Goal: Information Seeking & Learning: Learn about a topic

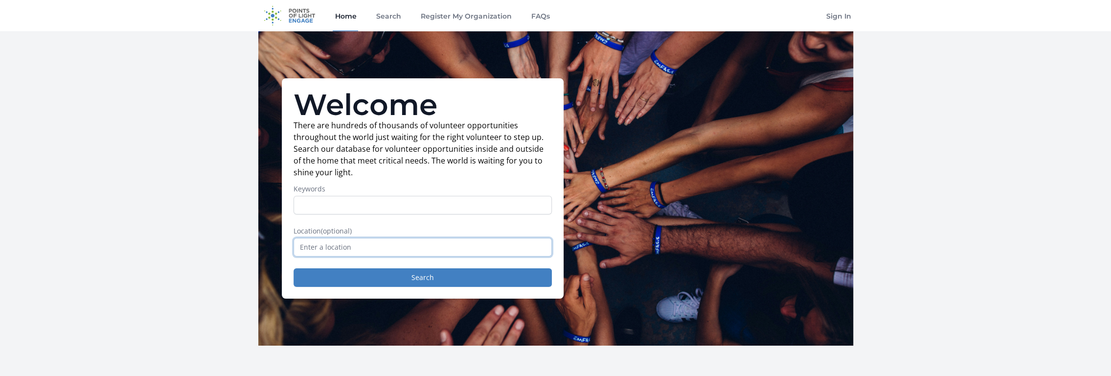
click at [364, 249] on input "text" at bounding box center [422, 247] width 258 height 19
click at [392, 273] on button "Search" at bounding box center [422, 277] width 258 height 19
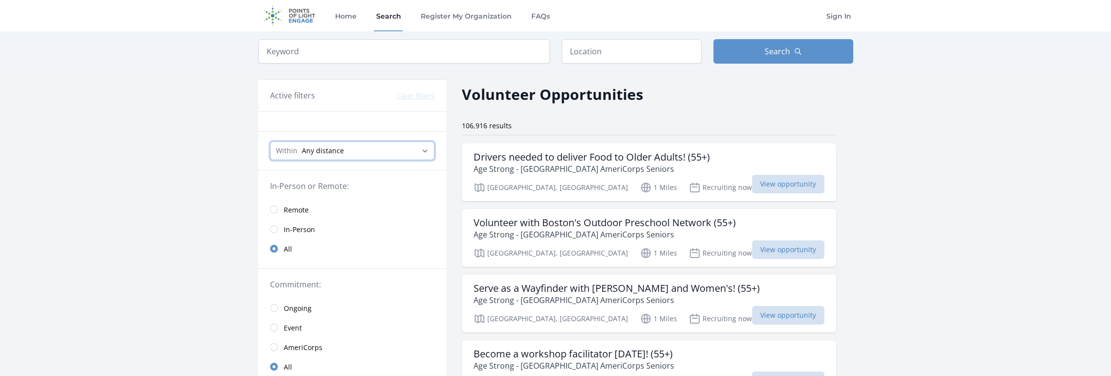
click at [428, 152] on select "Any distance , 5 Miles , 20 Miles , 50 Miles , 100 Miles" at bounding box center [352, 150] width 164 height 19
select select "8046"
click at [270, 141] on select "Any distance , 5 Miles , 20 Miles , 50 Miles , 100 Miles" at bounding box center [352, 150] width 164 height 19
click at [271, 226] on input "radio" at bounding box center [274, 229] width 8 height 8
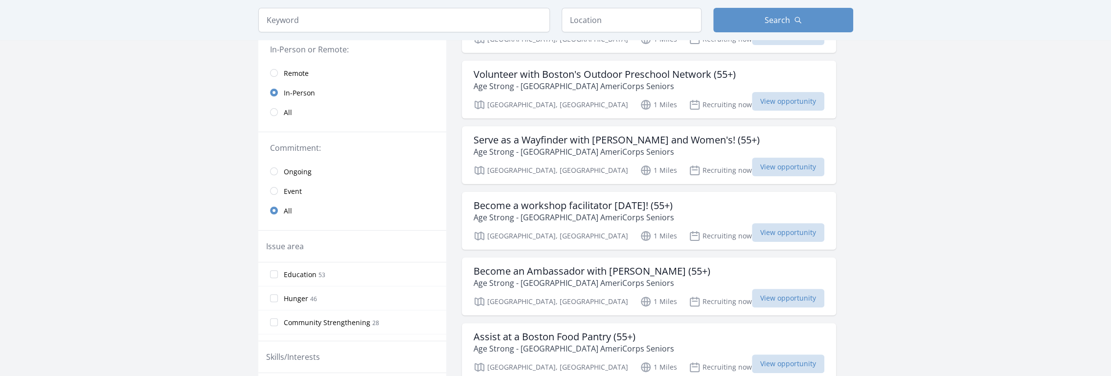
scroll to position [153, 0]
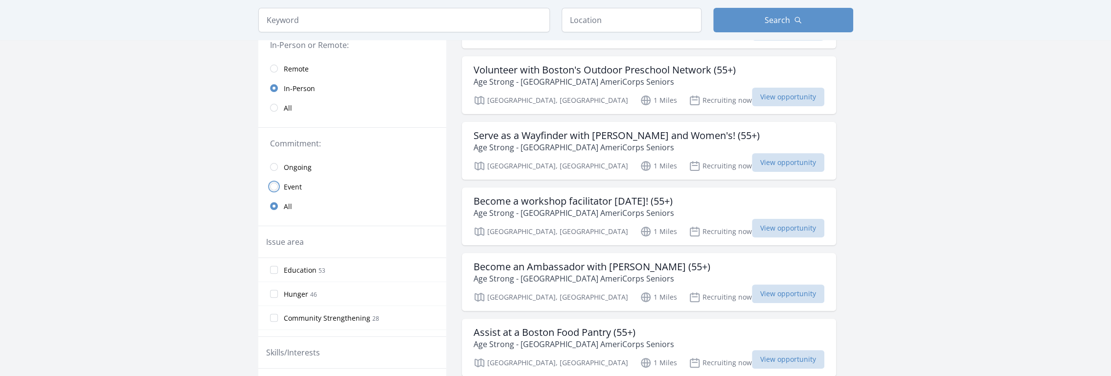
click at [273, 183] on input "radio" at bounding box center [274, 186] width 8 height 8
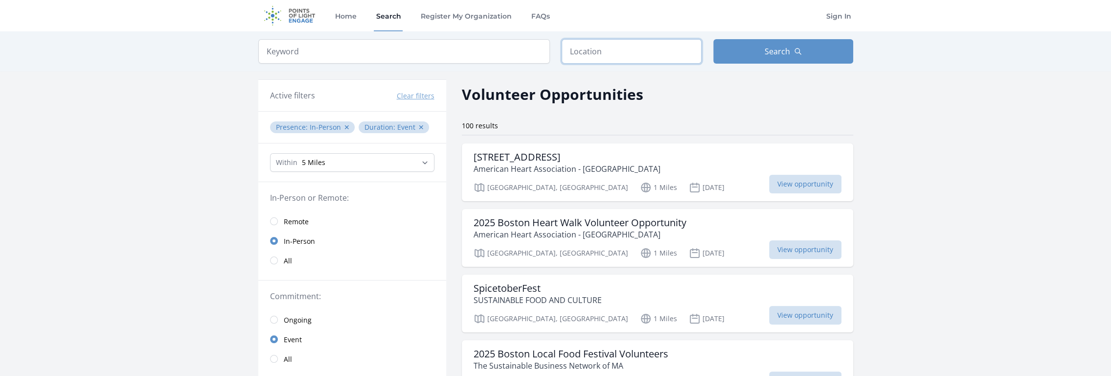
click at [604, 53] on input "text" at bounding box center [631, 51] width 140 height 24
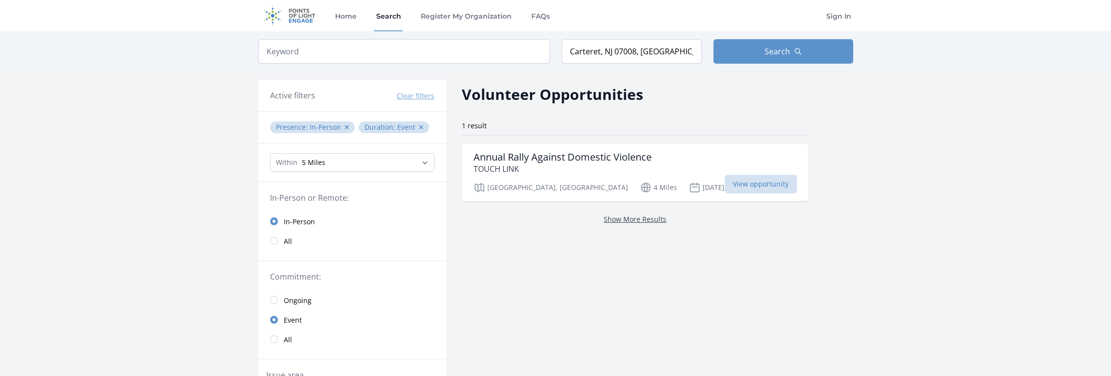
click at [604, 222] on link "Show More Results" at bounding box center [634, 218] width 63 height 9
click at [603, 218] on link "Show More Results" at bounding box center [634, 218] width 63 height 9
click at [655, 51] on input "Carteret, NJ 07008, USA" at bounding box center [631, 51] width 140 height 24
type input "C"
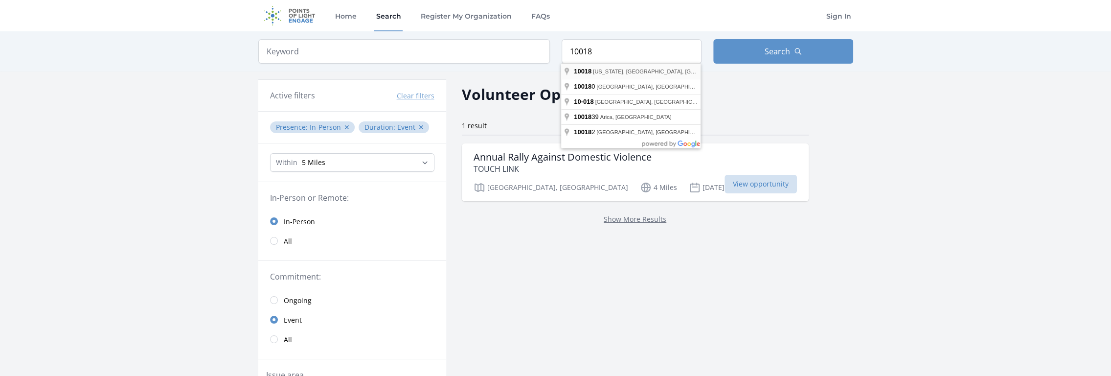
type input "New York, NY 10018, USA"
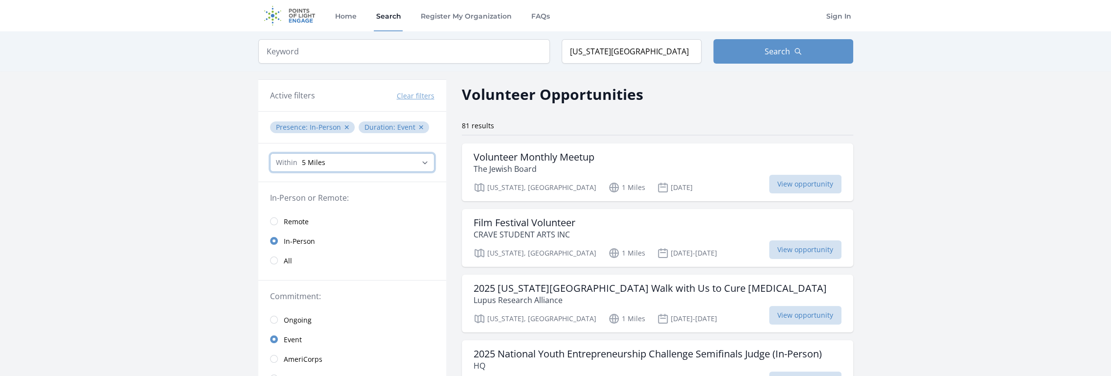
click at [423, 160] on select "Any distance , 5 Miles , 20 Miles , 50 Miles , 100 Miles" at bounding box center [352, 162] width 164 height 19
click at [423, 158] on select "Any distance , 5 Miles , 20 Miles , 50 Miles , 100 Miles" at bounding box center [352, 162] width 164 height 19
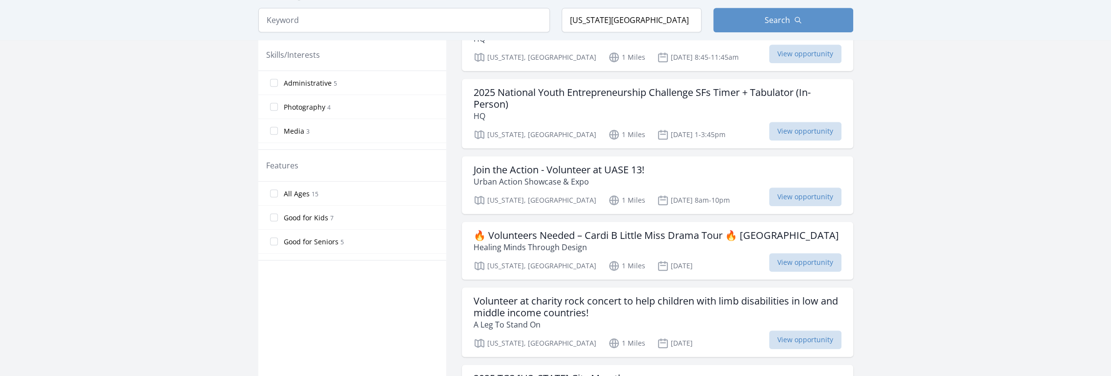
scroll to position [471, 0]
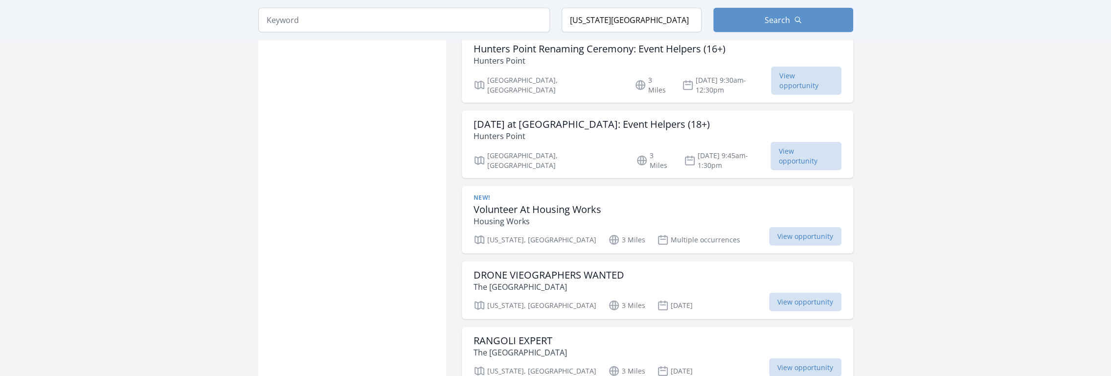
scroll to position [2302, 0]
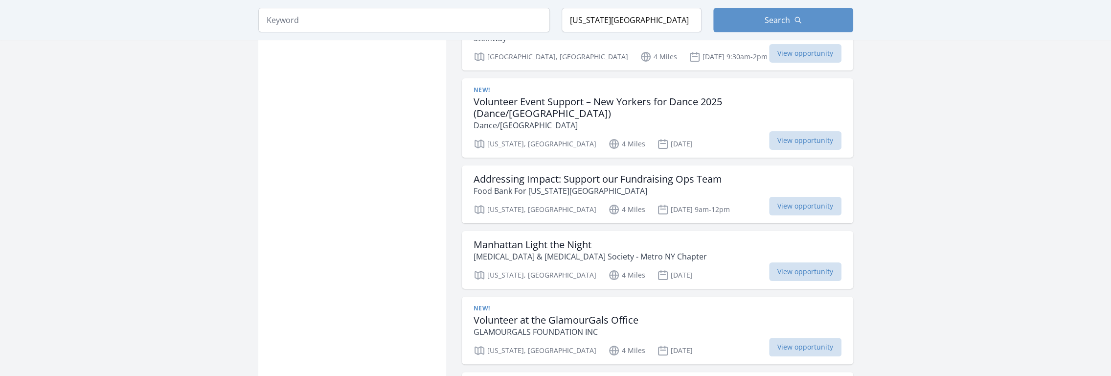
scroll to position [3447, 0]
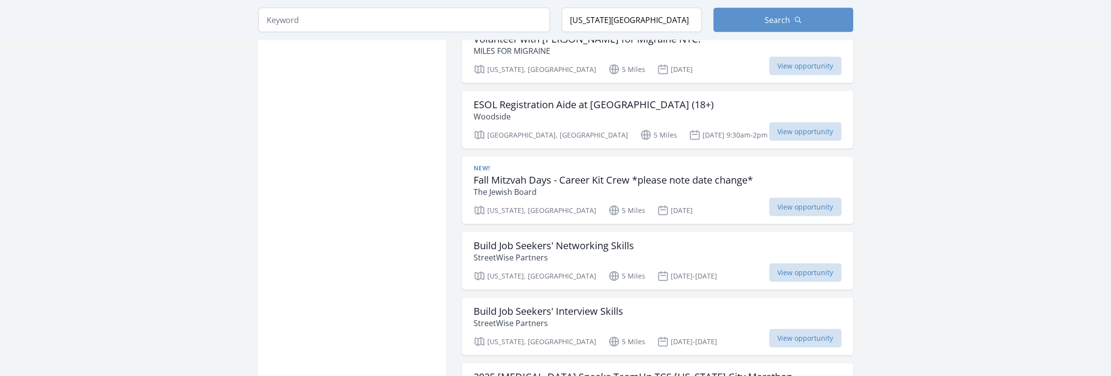
scroll to position [5164, 0]
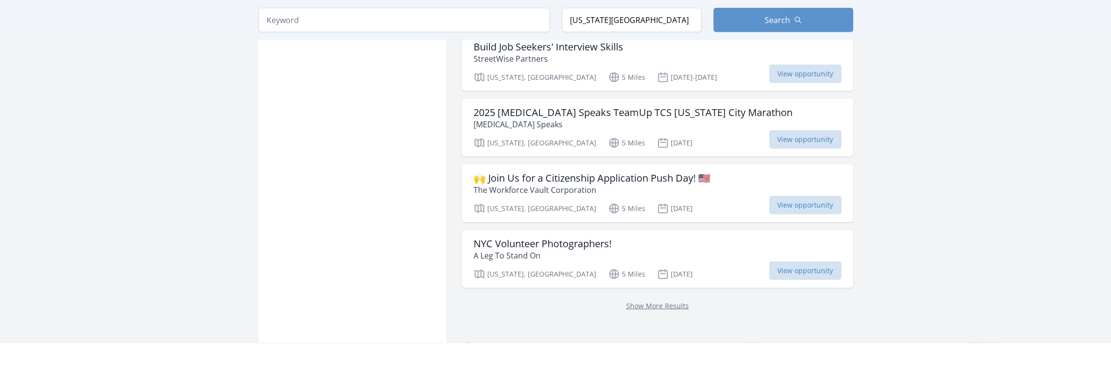
scroll to position [5428, 0]
click at [670, 300] on link "Show More Results" at bounding box center [657, 304] width 63 height 9
click at [668, 300] on link "Show More Results" at bounding box center [657, 304] width 63 height 9
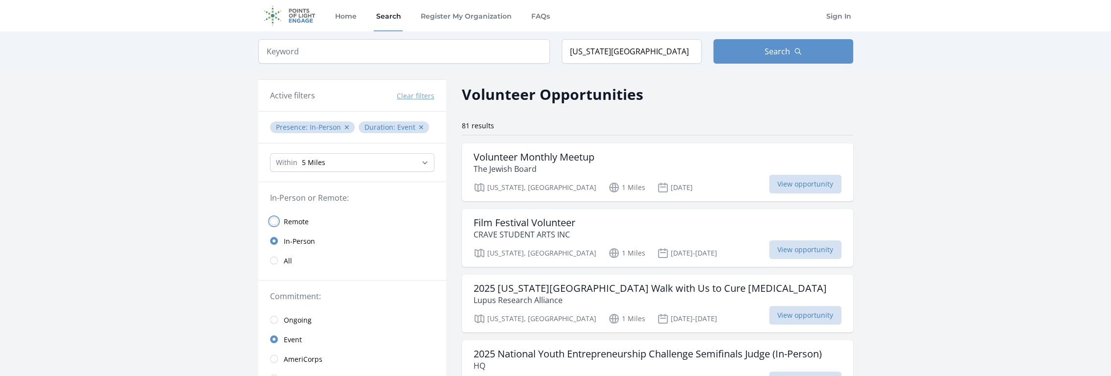
click at [274, 219] on input "radio" at bounding box center [274, 221] width 8 height 8
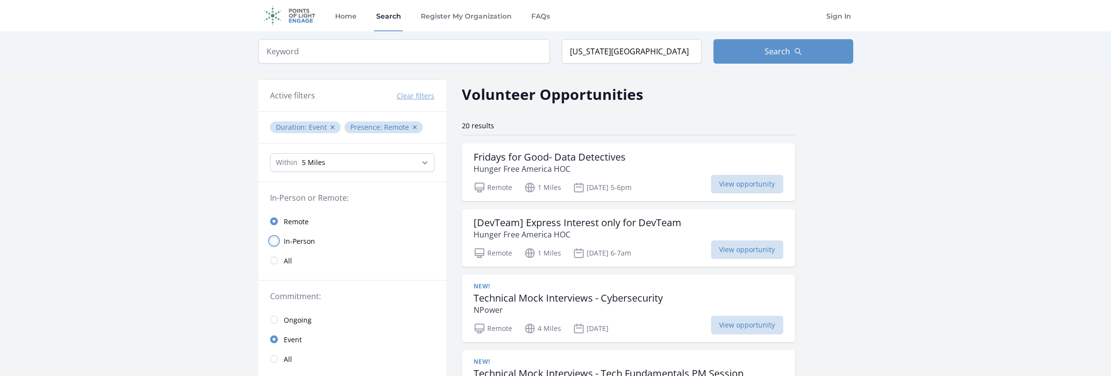
click at [272, 241] on input "radio" at bounding box center [274, 241] width 8 height 8
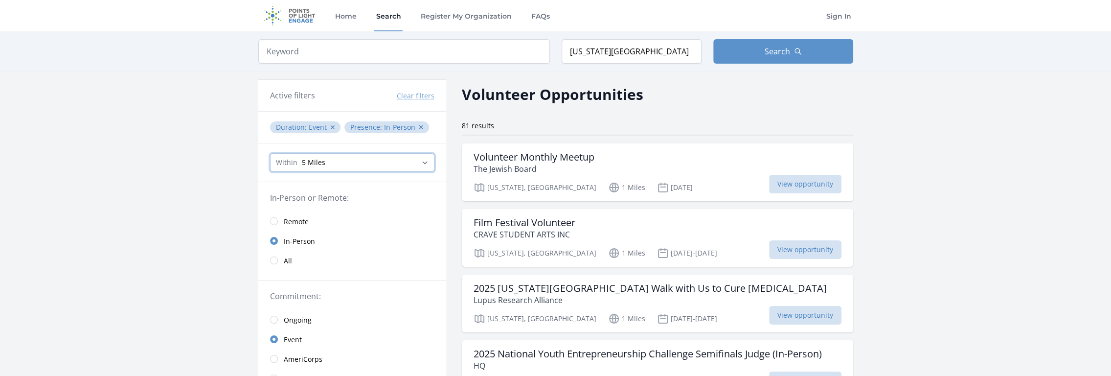
click at [422, 162] on select "Any distance , 5 Miles , 20 Miles , 50 Miles , 100 Miles" at bounding box center [352, 162] width 164 height 19
select select "32186"
click at [270, 153] on select "Any distance , 5 Miles , 20 Miles , 50 Miles , 100 Miles" at bounding box center [352, 162] width 164 height 19
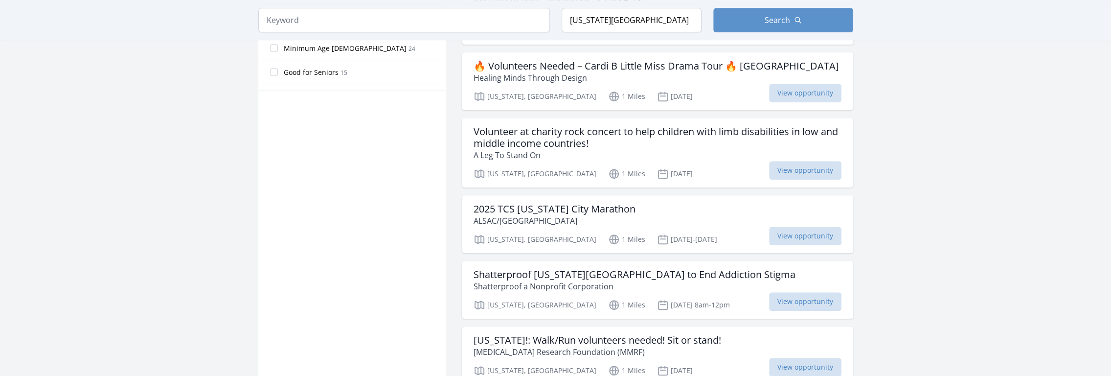
scroll to position [639, 0]
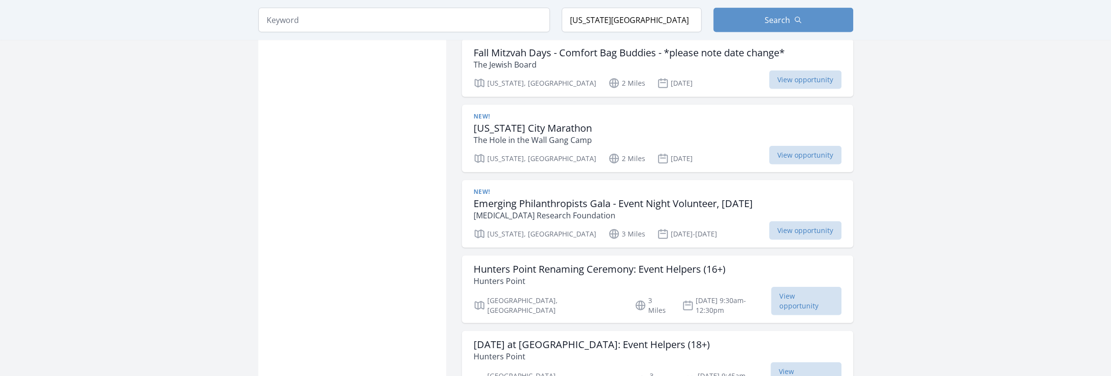
scroll to position [2073, 0]
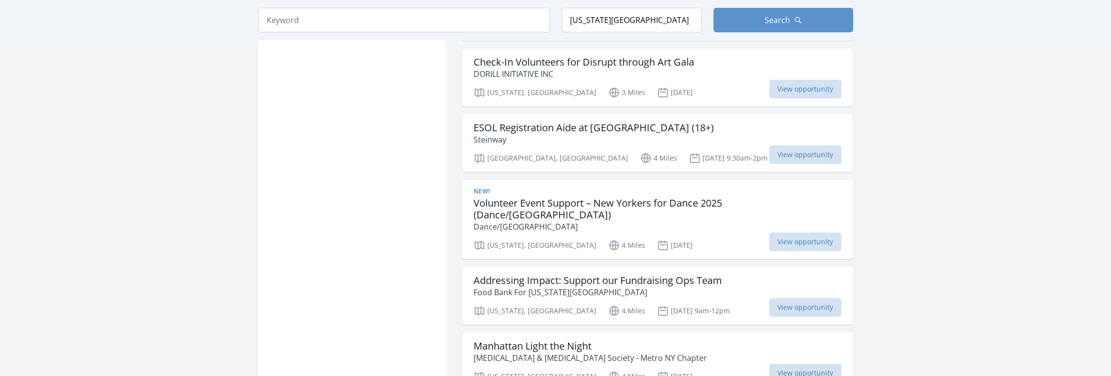
scroll to position [3341, 0]
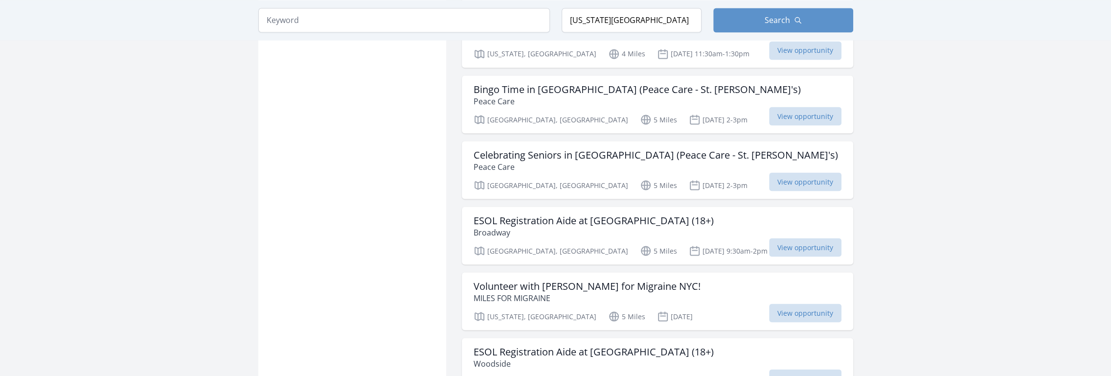
scroll to position [4917, 0]
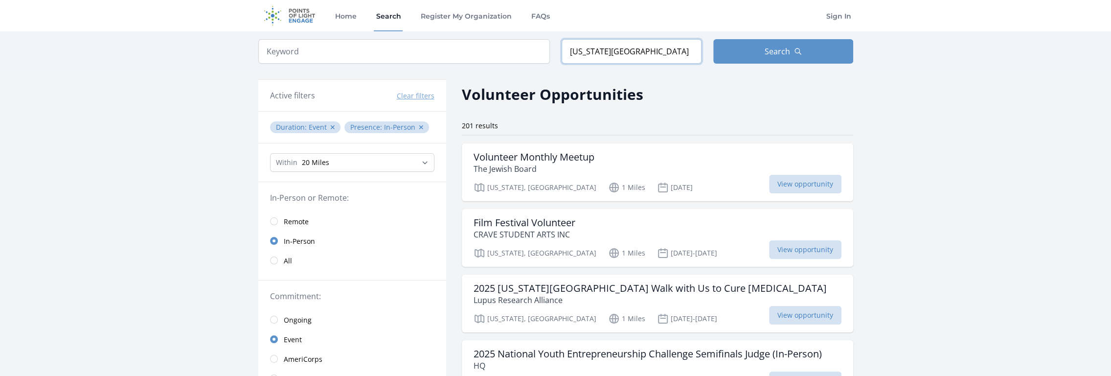
drag, startPoint x: 667, startPoint y: 51, endPoint x: 543, endPoint y: 51, distance: 124.2
click at [543, 51] on form "Keyword Location New York, NY 10018, USA Search" at bounding box center [555, 51] width 595 height 24
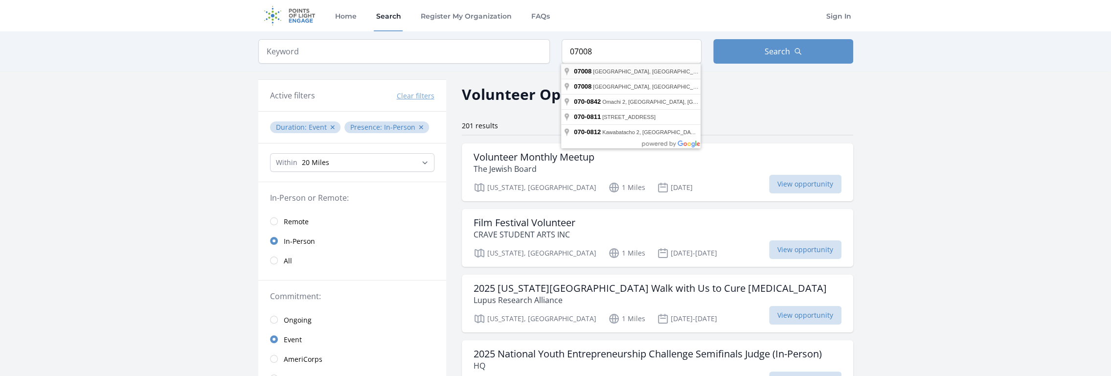
type input "Carteret, NJ 07008, USA"
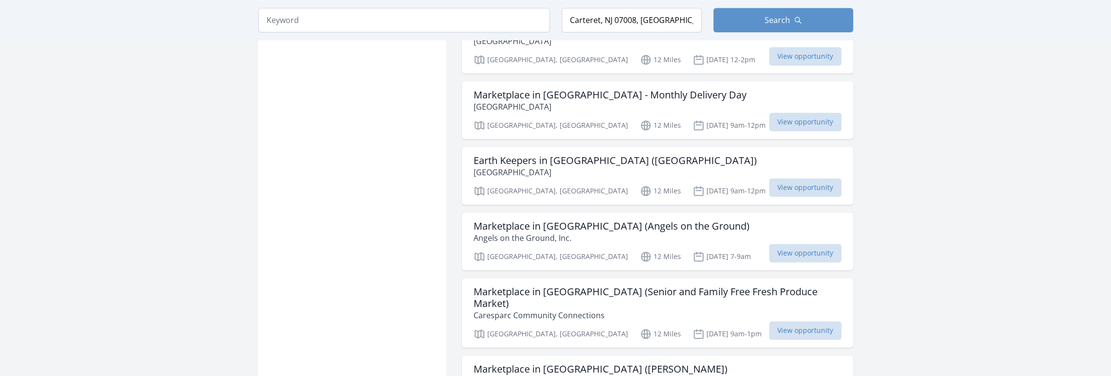
scroll to position [894, 0]
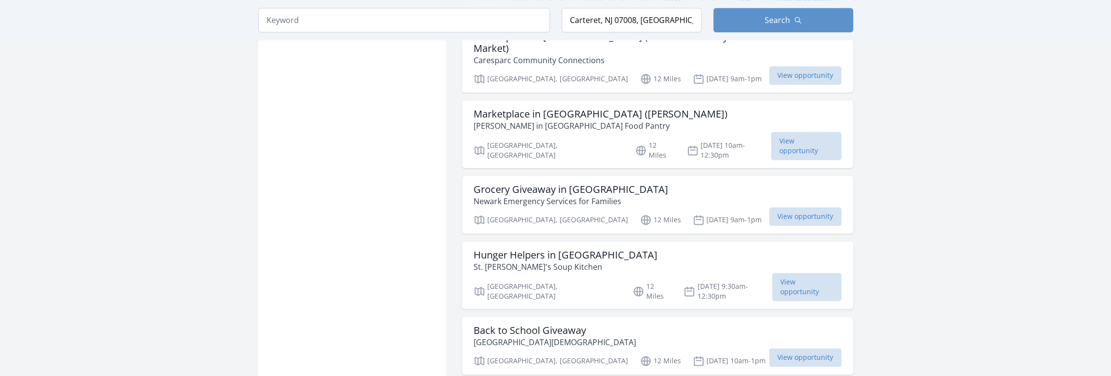
scroll to position [1149, 0]
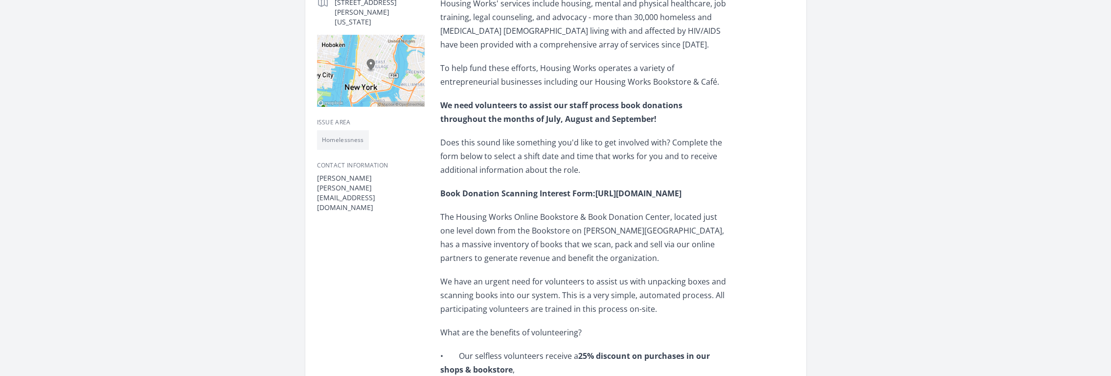
scroll to position [263, 0]
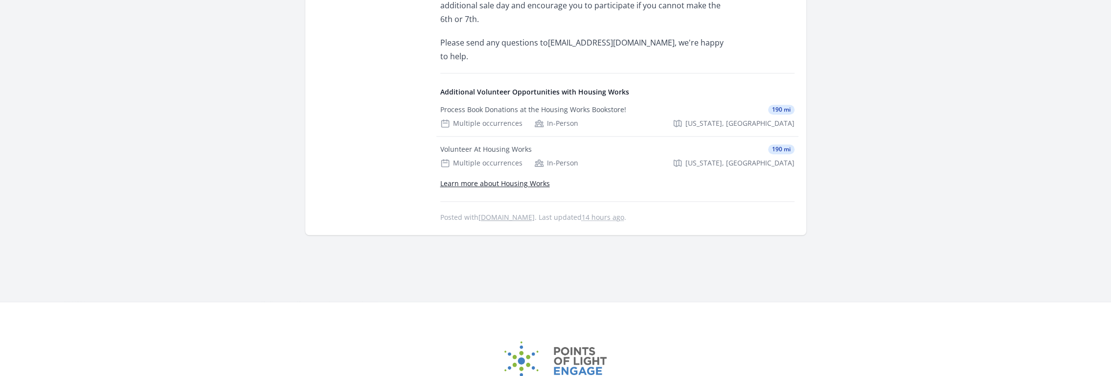
scroll to position [847, 0]
